Goal: Subscribe to service/newsletter

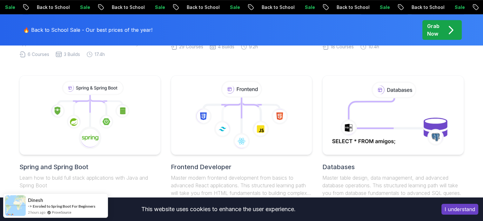
scroll to position [306, 0]
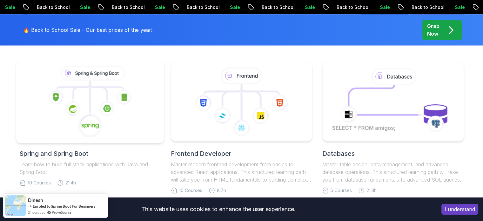
click at [117, 113] on icon at bounding box center [89, 102] width 137 height 72
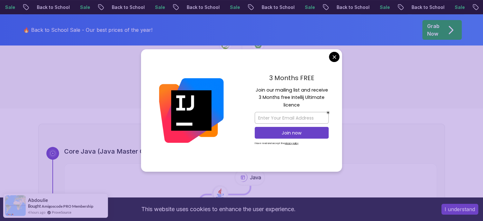
scroll to position [46, 0]
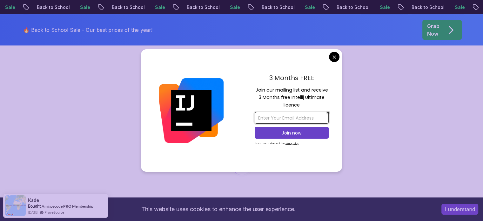
click at [288, 114] on input "email" at bounding box center [292, 118] width 74 height 12
click at [254, 144] on div "3 Months FREE Join our mailing list and receive 3 Months free Intellij Ultimate…" at bounding box center [291, 110] width 101 height 123
drag, startPoint x: 251, startPoint y: 141, endPoint x: 253, endPoint y: 144, distance: 3.4
click at [253, 144] on div "3 Months FREE Join our mailing list and receive 3 Months free Intellij Ultimate…" at bounding box center [291, 110] width 101 height 123
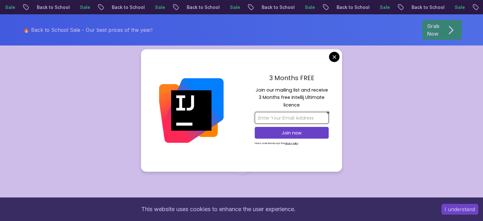
click at [279, 121] on input "email" at bounding box center [292, 118] width 74 height 12
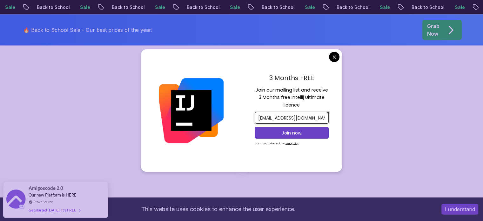
scroll to position [0, 3]
type input "[EMAIL_ADDRESS][DOMAIN_NAME]"
